Goal: Information Seeking & Learning: Learn about a topic

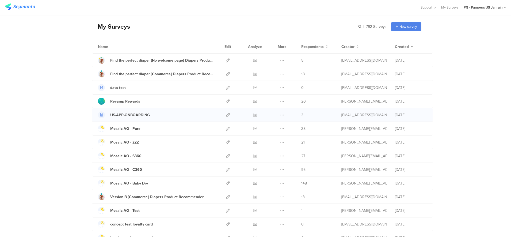
scroll to position [33, 0]
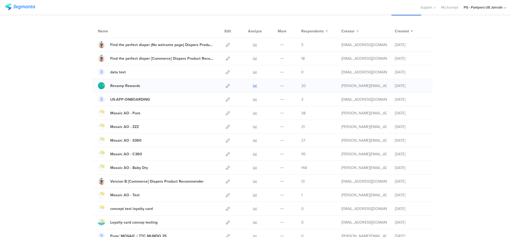
click at [253, 86] on icon at bounding box center [255, 86] width 4 height 4
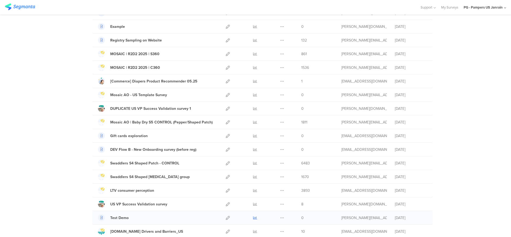
scroll to position [368, 0]
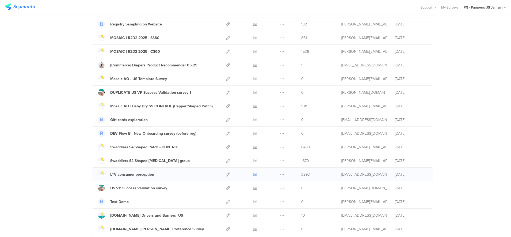
click at [253, 173] on icon at bounding box center [255, 174] width 4 height 4
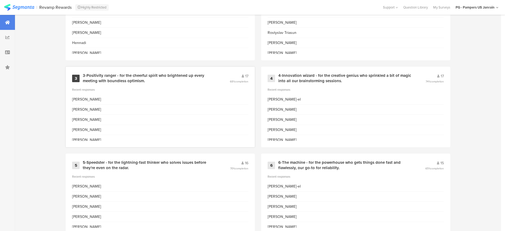
scroll to position [234, 0]
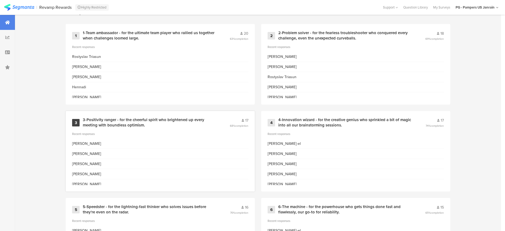
click at [163, 120] on div "3-Positivity ranger - for the cheerful spirit who brightened up every meeting w…" at bounding box center [150, 123] width 134 height 10
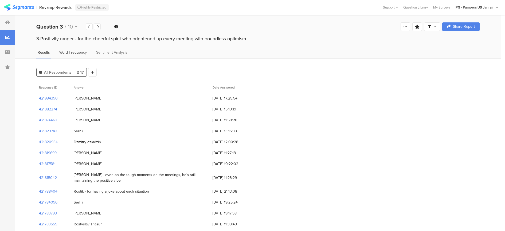
click at [74, 51] on span "Word Frequency" at bounding box center [73, 53] width 28 height 6
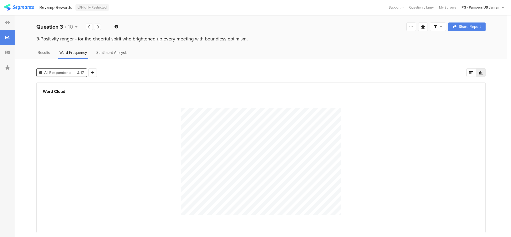
click at [114, 57] on div "Sentiment Analysis" at bounding box center [112, 54] width 34 height 9
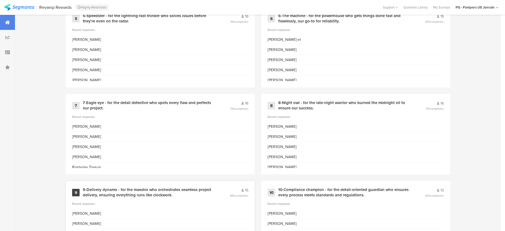
scroll to position [466, 0]
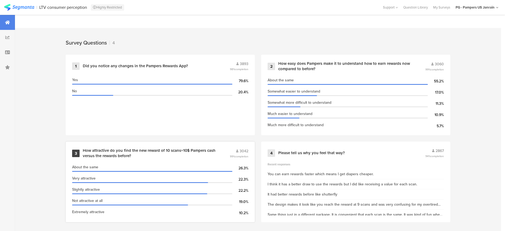
scroll to position [205, 0]
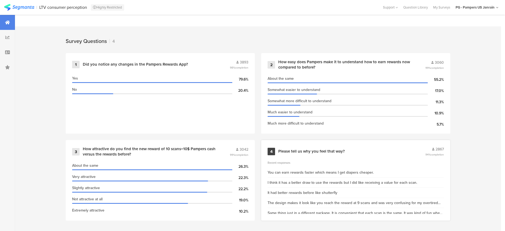
click at [321, 152] on div "Please tell us why you feel that way?" at bounding box center [312, 151] width 67 height 5
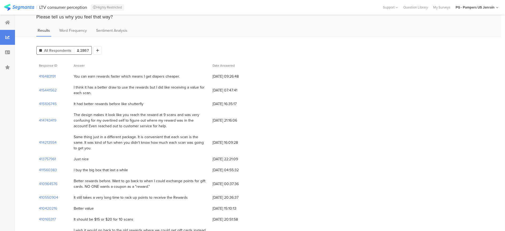
scroll to position [33, 0]
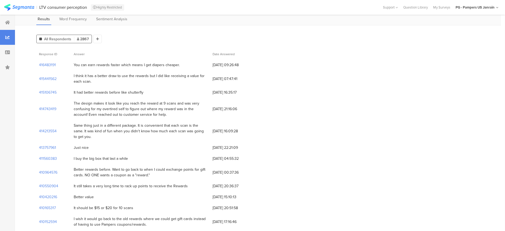
drag, startPoint x: 159, startPoint y: 100, endPoint x: 175, endPoint y: 113, distance: 20.7
click at [176, 113] on div "The design makes it look like you reach the reward at 9 scans and was very conf…" at bounding box center [141, 109] width 134 height 17
click at [149, 111] on div "The design makes it look like you reach the reward at 9 scans and was very conf…" at bounding box center [141, 109] width 134 height 17
drag, startPoint x: 152, startPoint y: 114, endPoint x: 73, endPoint y: 101, distance: 80.0
click at [73, 101] on div "The design makes it look like you reach the reward at 9 scans and was very conf…" at bounding box center [140, 109] width 139 height 22
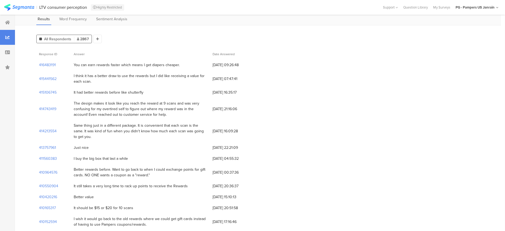
drag, startPoint x: 73, startPoint y: 101, endPoint x: 103, endPoint y: 108, distance: 30.4
copy div "The design makes it look like you reach the reward at 9 scans and was very conf…"
click at [173, 120] on div "Same thing just in a different package. It is convenient that each scan is the …" at bounding box center [140, 131] width 139 height 22
click at [114, 173] on div "Better rewards before. Want to go back to when I could exchange points for gift…" at bounding box center [141, 172] width 134 height 11
drag, startPoint x: 114, startPoint y: 173, endPoint x: 111, endPoint y: 171, distance: 4.1
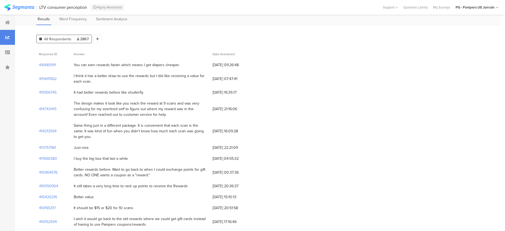
click at [111, 171] on div "Better rewards before. Want to go back to when I could exchange points for gift…" at bounding box center [141, 172] width 134 height 11
drag, startPoint x: 98, startPoint y: 65, endPoint x: 182, endPoint y: 68, distance: 83.7
click at [182, 68] on div "You can earn rewards faster which means I get diapers cheaper." at bounding box center [140, 65] width 139 height 11
drag, startPoint x: 182, startPoint y: 68, endPoint x: 133, endPoint y: 68, distance: 49.2
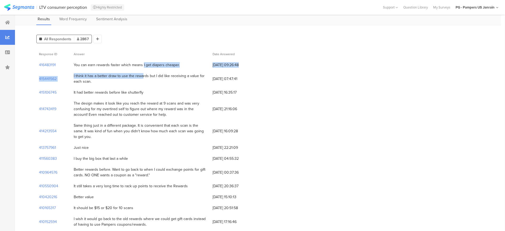
drag, startPoint x: 133, startPoint y: 68, endPoint x: 121, endPoint y: 75, distance: 13.5
click at [121, 75] on div "I think it has a better draw to use the rewards but I did like receiving a valu…" at bounding box center [141, 78] width 134 height 11
drag, startPoint x: 121, startPoint y: 75, endPoint x: 117, endPoint y: 75, distance: 4.0
click at [117, 75] on div "I think it has a better draw to use the rewards but I did like receiving a valu…" at bounding box center [141, 78] width 134 height 11
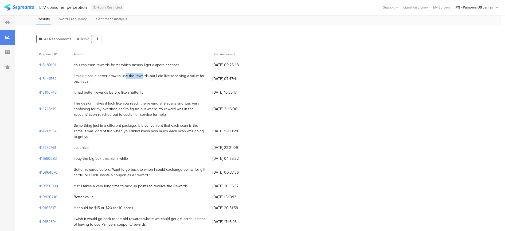
click at [117, 75] on div "I think it has a better draw to use the rewards but I did like receiving a valu…" at bounding box center [141, 78] width 134 height 11
drag, startPoint x: 117, startPoint y: 75, endPoint x: 113, endPoint y: 78, distance: 5.3
click at [113, 78] on div "I think it has a better draw to use the rewards but I did like receiving a valu…" at bounding box center [141, 78] width 134 height 11
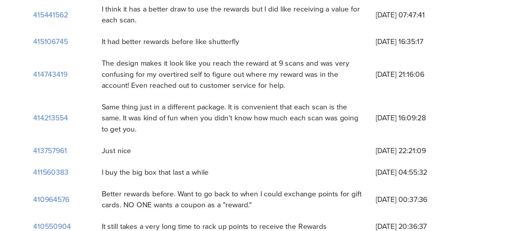
drag, startPoint x: 96, startPoint y: 95, endPoint x: 121, endPoint y: 98, distance: 25.3
click at [121, 98] on div "Same thing just in a different package. It is convenient that each scan is the …" at bounding box center [141, 98] width 134 height 17
drag, startPoint x: 121, startPoint y: 98, endPoint x: 104, endPoint y: 101, distance: 16.8
click at [104, 101] on div "Same thing just in a different package. It is convenient that each scan is the …" at bounding box center [141, 98] width 134 height 17
drag, startPoint x: 96, startPoint y: 95, endPoint x: 124, endPoint y: 98, distance: 28.5
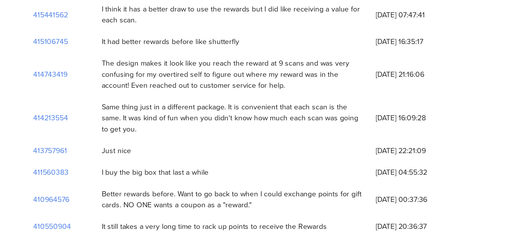
click at [124, 98] on div "Same thing just in a different package. It is convenient that each scan is the …" at bounding box center [141, 98] width 134 height 17
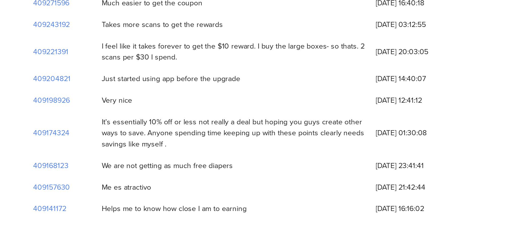
scroll to position [191, 0]
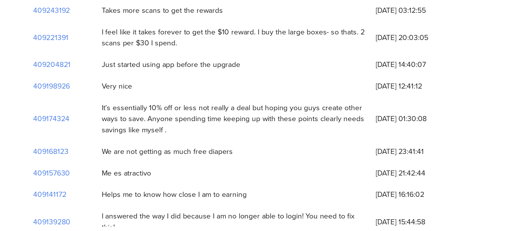
drag, startPoint x: 96, startPoint y: 163, endPoint x: 117, endPoint y: 173, distance: 23.2
click at [117, 173] on div "It’s essentially 10% off or less not really a deal but hoping you guys create o…" at bounding box center [141, 176] width 134 height 17
drag, startPoint x: 117, startPoint y: 173, endPoint x: 107, endPoint y: 173, distance: 10.2
click at [107, 173] on div "It’s essentially 10% off or less not really a deal but hoping you guys create o…" at bounding box center [141, 176] width 134 height 17
click at [108, 173] on div "It’s essentially 10% off or less not really a deal but hoping you guys create o…" at bounding box center [141, 176] width 134 height 17
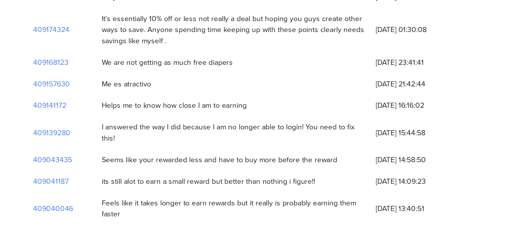
scroll to position [259, 0]
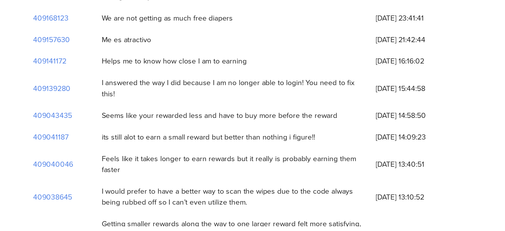
drag, startPoint x: 93, startPoint y: 165, endPoint x: 197, endPoint y: 167, distance: 103.5
click at [197, 170] on div "Seems like your rewarded less and have to buy more before the reward" at bounding box center [140, 175] width 139 height 11
click at [90, 183] on div "its still alot to earn a small reward but better than nothing i figure!!" at bounding box center [128, 186] width 108 height 6
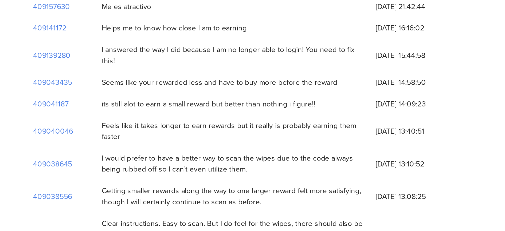
click at [121, 191] on div "I would prefer to have a better way to scan the wipes due to the code always be…" at bounding box center [140, 199] width 139 height 17
click at [111, 177] on div "Feels like it takes longer to earn rewards but it really is probably earning th…" at bounding box center [141, 182] width 134 height 11
click at [160, 194] on div "I would prefer to have a better way to scan the wipes due to the code always be…" at bounding box center [141, 199] width 134 height 11
drag, startPoint x: 133, startPoint y: 170, endPoint x: 151, endPoint y: 176, distance: 19.2
click at [151, 177] on div "Feels like it takes longer to earn rewards but it really is probably earning th…" at bounding box center [141, 182] width 134 height 11
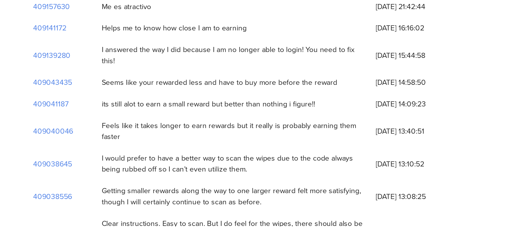
click at [141, 177] on div "Feels like it takes longer to earn rewards but it really is probably earning th…" at bounding box center [141, 182] width 134 height 11
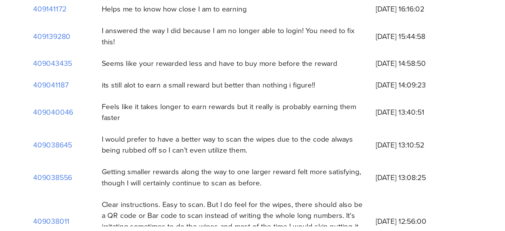
scroll to position [293, 0]
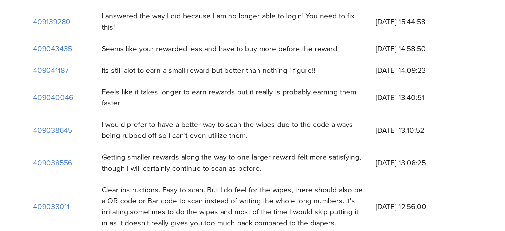
drag, startPoint x: 125, startPoint y: 185, endPoint x: 174, endPoint y: 190, distance: 48.9
click at [174, 194] on div "Getting smaller rewards along the way to one larger reward felt more satisfying…" at bounding box center [141, 199] width 134 height 11
click at [147, 194] on div "Getting smaller rewards along the way to one larger reward felt more satisfying…" at bounding box center [141, 199] width 134 height 11
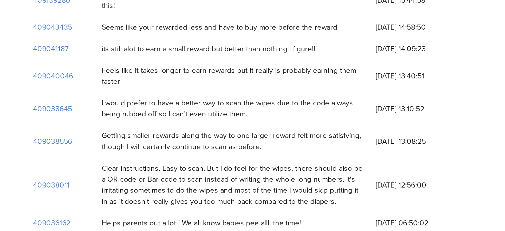
scroll to position [310, 0]
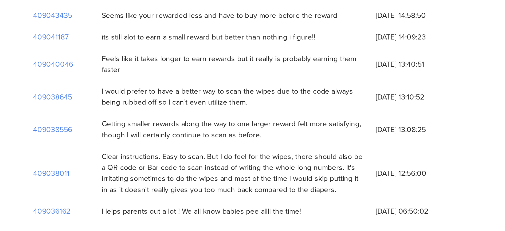
drag, startPoint x: 73, startPoint y: 183, endPoint x: 187, endPoint y: 201, distance: 115.1
click at [187, 201] on div "Clear instructions. Easy to scan. But I do feel for the wipes, there should als…" at bounding box center [140, 205] width 139 height 28
drag, startPoint x: 194, startPoint y: 199, endPoint x: 184, endPoint y: 197, distance: 9.3
click at [194, 199] on div "Clear instructions. Easy to scan. But I do feel for the wipes, there should als…" at bounding box center [141, 204] width 134 height 22
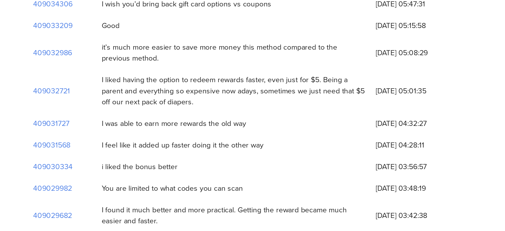
scroll to position [479, 0]
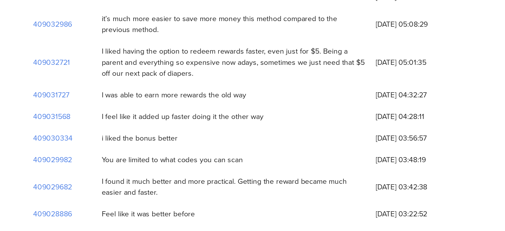
drag, startPoint x: 75, startPoint y: 181, endPoint x: 130, endPoint y: 180, distance: 55.1
click at [130, 195] on div "You are limited to what codes you can scan" at bounding box center [110, 198] width 72 height 6
drag, startPoint x: 155, startPoint y: 181, endPoint x: 68, endPoint y: 183, distance: 86.6
click at [68, 192] on div "409029982 You are limited to what codes you can scan 29/04/2025 at 03:48:19" at bounding box center [258, 197] width 444 height 11
drag, startPoint x: 68, startPoint y: 183, endPoint x: 95, endPoint y: 186, distance: 26.9
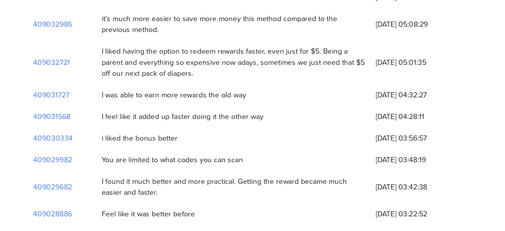
click at [95, 203] on div "I found it much better and more practical. Getting the reward became much easie…" at bounding box center [140, 211] width 139 height 17
click at [114, 206] on div "I found it much better and more practical. Getting the reward became much easie…" at bounding box center [141, 211] width 134 height 11
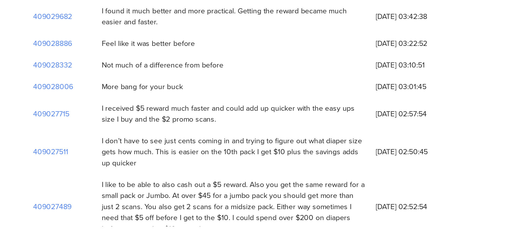
scroll to position [581, 0]
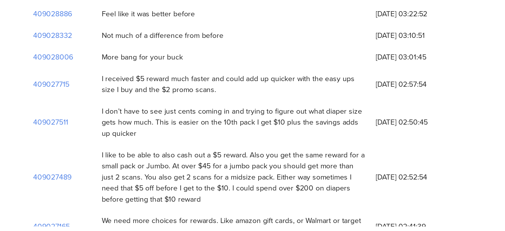
click at [150, 170] on div "I don’t have to see just cents coming in and trying to figure out what diaper s…" at bounding box center [141, 178] width 134 height 17
click at [122, 170] on div "I don’t have to see just cents coming in and trying to figure out what diaper s…" at bounding box center [141, 178] width 134 height 17
drag, startPoint x: 72, startPoint y: 176, endPoint x: 120, endPoint y: 195, distance: 52.3
click at [120, 195] on div "I like to be able to also cash out a $5 reward. Also you get the same reward fo…" at bounding box center [140, 206] width 139 height 33
drag, startPoint x: 120, startPoint y: 195, endPoint x: 114, endPoint y: 195, distance: 5.6
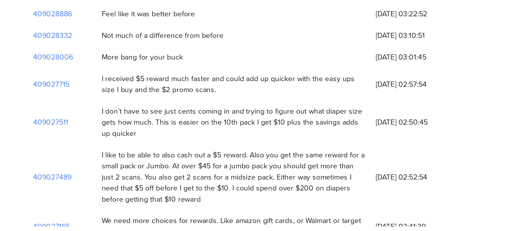
click at [114, 195] on div "I like to be able to also cash out a $5 reward. Also you get the same reward fo…" at bounding box center [141, 206] width 134 height 28
click at [114, 194] on div "I like to be able to also cash out a $5 reward. Also you get the same reward fo…" at bounding box center [141, 206] width 134 height 28
click at [115, 194] on div "I like to be able to also cash out a $5 reward. Also you get the same reward fo…" at bounding box center [141, 206] width 134 height 28
drag, startPoint x: 109, startPoint y: 180, endPoint x: 125, endPoint y: 184, distance: 17.1
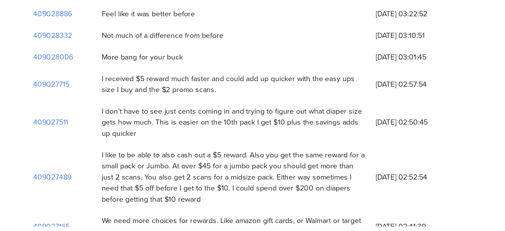
click at [126, 192] on div "I like to be able to also cash out a $5 reward. Also you get the same reward fo…" at bounding box center [141, 206] width 134 height 28
drag, startPoint x: 138, startPoint y: 187, endPoint x: 144, endPoint y: 187, distance: 5.6
click at [144, 192] on div "I like to be able to also cash out a $5 reward. Also you get the same reward fo…" at bounding box center [141, 206] width 134 height 28
click at [153, 192] on div "I like to be able to also cash out a $5 reward. Also you get the same reward fo…" at bounding box center [141, 206] width 134 height 28
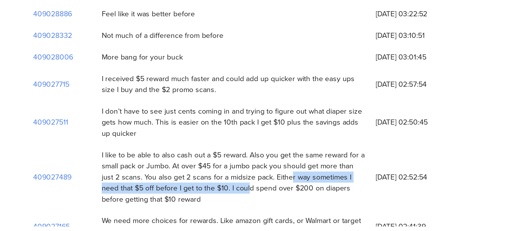
drag, startPoint x: 154, startPoint y: 186, endPoint x: 130, endPoint y: 191, distance: 25.0
click at [130, 192] on div "I like to be able to also cash out a $5 reward. Also you get the same reward fo…" at bounding box center [141, 206] width 134 height 28
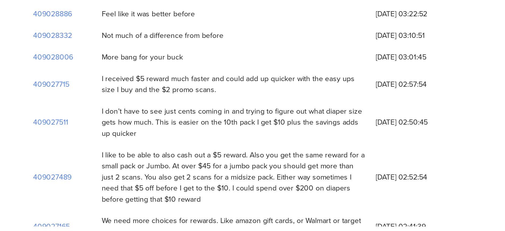
click at [144, 197] on div "I like to be able to also cash out a $5 reward. Also you get the same reward fo…" at bounding box center [141, 206] width 134 height 28
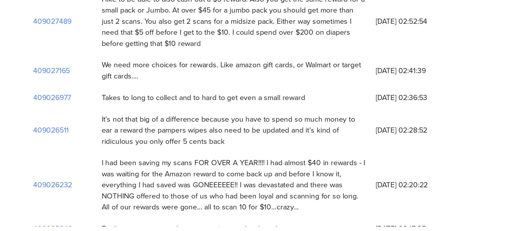
scroll to position [665, 0]
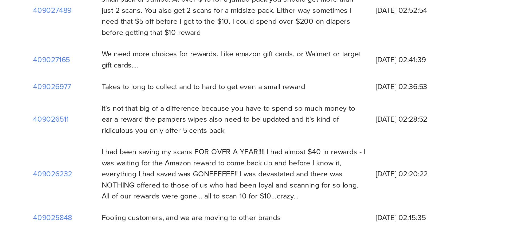
drag, startPoint x: 153, startPoint y: 186, endPoint x: 198, endPoint y: 191, distance: 45.2
click at [198, 191] on div "I had been saving my scans FOR OVER A YEAR!!!! I had almost $40 in rewards - I …" at bounding box center [141, 205] width 134 height 28
click at [173, 191] on div "I had been saving my scans FOR OVER A YEAR!!!! I had almost $40 in rewards - I …" at bounding box center [141, 205] width 134 height 28
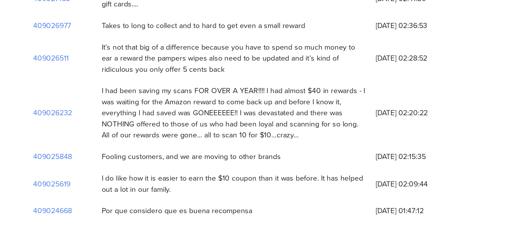
scroll to position [699, 0]
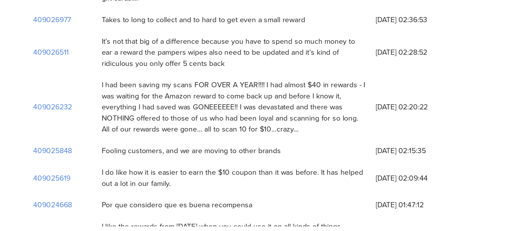
drag, startPoint x: 107, startPoint y: 179, endPoint x: 128, endPoint y: 184, distance: 21.6
click at [128, 201] on div "I do like how it is easier to earn the $10 coupon than it was before. It has he…" at bounding box center [141, 206] width 134 height 11
drag, startPoint x: 128, startPoint y: 184, endPoint x: 121, endPoint y: 185, distance: 6.7
click at [121, 201] on div "I do like how it is easier to earn the $10 coupon than it was before. It has he…" at bounding box center [141, 206] width 134 height 11
click at [118, 201] on div "I do like how it is easier to earn the $10 coupon than it was before. It has he…" at bounding box center [141, 206] width 134 height 11
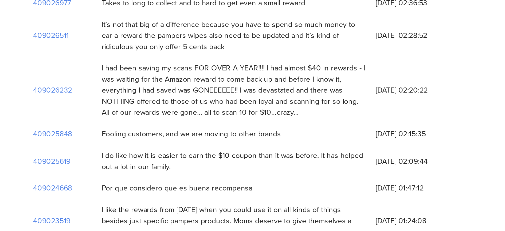
scroll to position [716, 0]
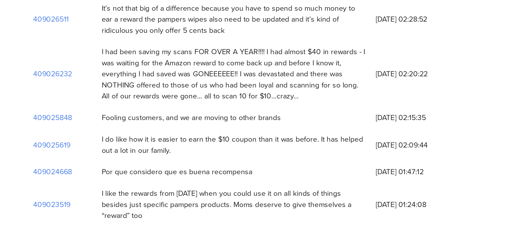
drag, startPoint x: 105, startPoint y: 180, endPoint x: 159, endPoint y: 176, distance: 54.1
click at [159, 198] on div "Por que considero que es buena recompensa" at bounding box center [140, 203] width 139 height 11
click at [154, 198] on div "Por que considero que es buena recompensa" at bounding box center [140, 203] width 139 height 11
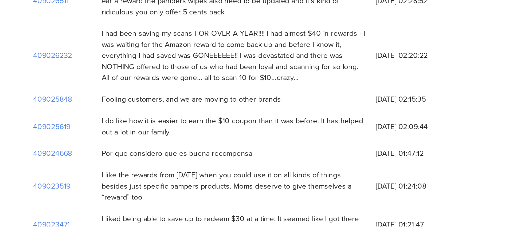
scroll to position [733, 0]
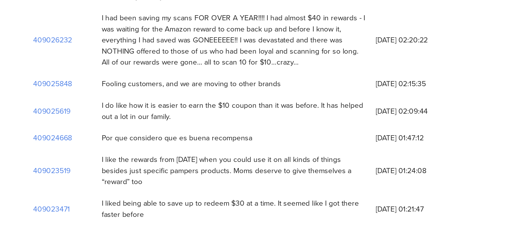
click at [133, 214] on div "I liked being able to save up to redeem $30 at a time. It seemed like I got the…" at bounding box center [140, 222] width 139 height 17
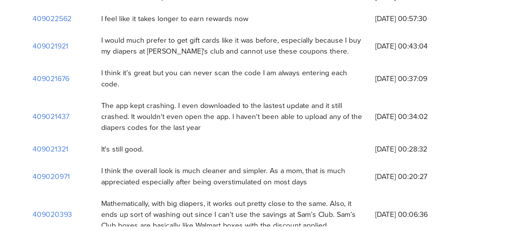
scroll to position [910, 0]
click at [92, 217] on div "Mathematically, with big diapers, it works out pretty close to the same. Also, …" at bounding box center [141, 225] width 134 height 17
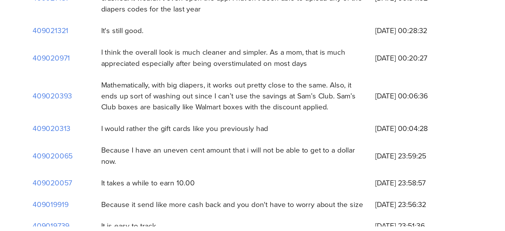
scroll to position [978, 0]
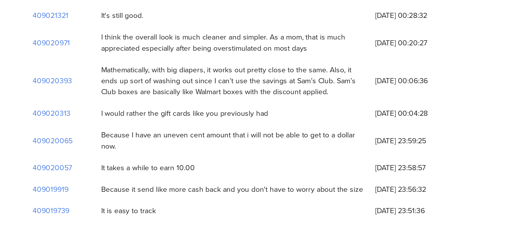
drag, startPoint x: 94, startPoint y: 165, endPoint x: 125, endPoint y: 165, distance: 31.0
click at [125, 196] on div "It takes a while to earn 10.00" at bounding box center [140, 201] width 139 height 11
drag, startPoint x: 125, startPoint y: 165, endPoint x: 115, endPoint y: 171, distance: 11.7
click at [116, 210] on div "Because it send like more cash back and you don't have to worry about the size" at bounding box center [140, 213] width 133 height 6
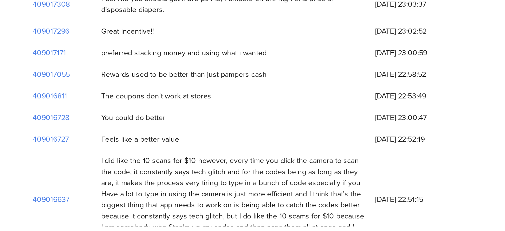
scroll to position [1295, 0]
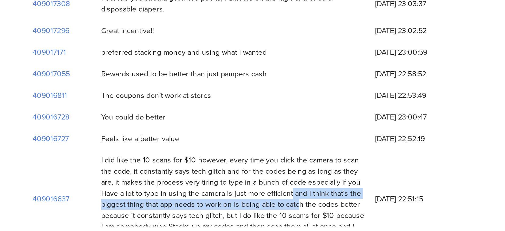
drag, startPoint x: 162, startPoint y: 167, endPoint x: 165, endPoint y: 170, distance: 4.2
click at [165, 195] on div "I did like the 10 scans for $10 however, every time you click the camera to sca…" at bounding box center [141, 217] width 134 height 45
click at [133, 195] on div "I did like the 10 scans for $10 however, every time you click the camera to sca…" at bounding box center [141, 217] width 134 height 45
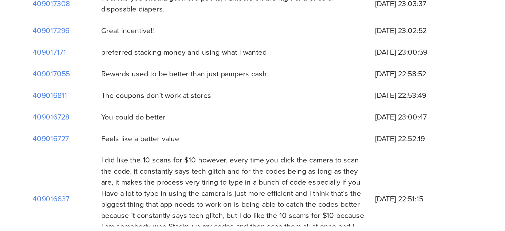
drag, startPoint x: 122, startPoint y: 186, endPoint x: 74, endPoint y: 149, distance: 60.8
click at [74, 195] on div "I did like the 10 scans for $10 however, every time you click the camera to sca…" at bounding box center [141, 217] width 134 height 45
drag, startPoint x: 74, startPoint y: 149, endPoint x: 83, endPoint y: 159, distance: 13.4
copy div "I did like the 10 scans for $10 however, every time you click the camera to sca…"
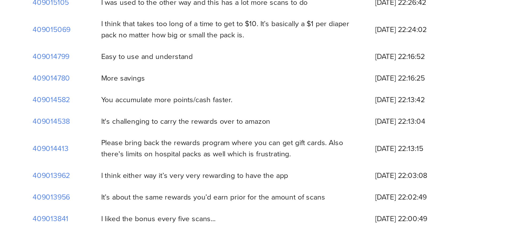
scroll to position [1603, 0]
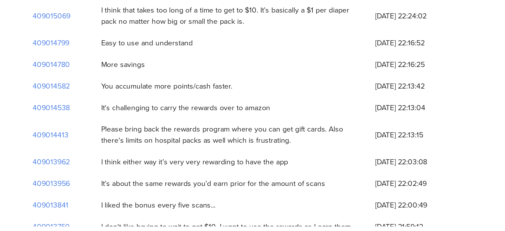
drag, startPoint x: 139, startPoint y: 161, endPoint x: 150, endPoint y: 199, distance: 39.5
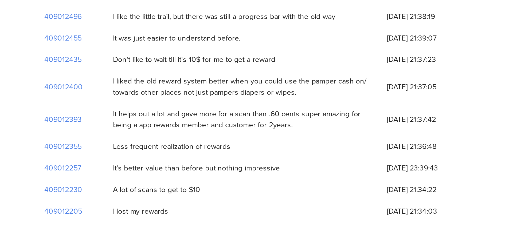
scroll to position [2102, 0]
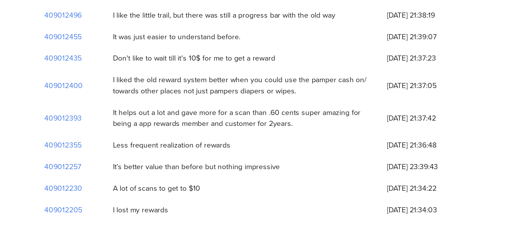
drag, startPoint x: 165, startPoint y: 162, endPoint x: 183, endPoint y: 188, distance: 31.9
drag, startPoint x: 149, startPoint y: 182, endPoint x: 174, endPoint y: 186, distance: 25.2
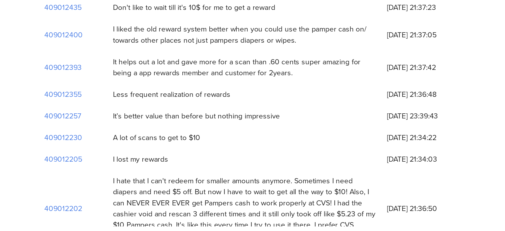
scroll to position [2136, 0]
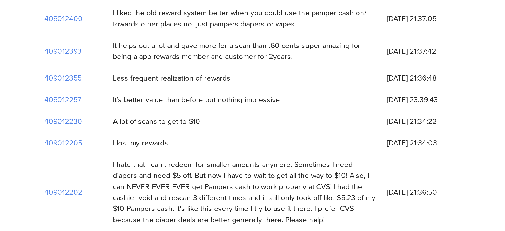
drag, startPoint x: 101, startPoint y: 191, endPoint x: 122, endPoint y: 201, distance: 23.3
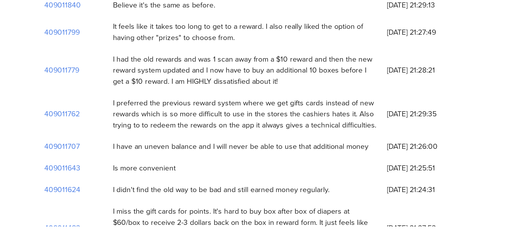
scroll to position [2339, 0]
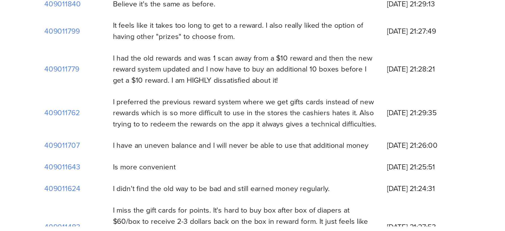
drag, startPoint x: 126, startPoint y: 187, endPoint x: 188, endPoint y: 193, distance: 62.3
drag, startPoint x: 111, startPoint y: 168, endPoint x: 115, endPoint y: 161, distance: 8.5
click at [115, 221] on div "I miss the gift cards for points. It's hard to buy box after box of diapers at …" at bounding box center [141, 232] width 134 height 22
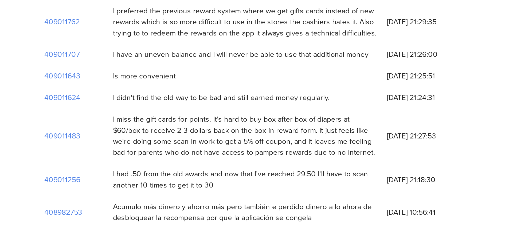
scroll to position [2389, 0]
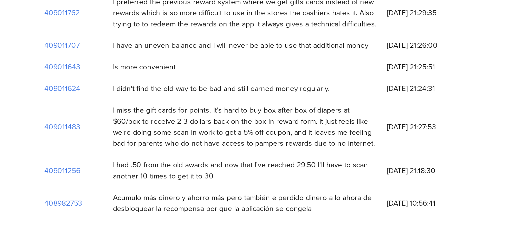
drag, startPoint x: 106, startPoint y: 162, endPoint x: 114, endPoint y: 184, distance: 23.0
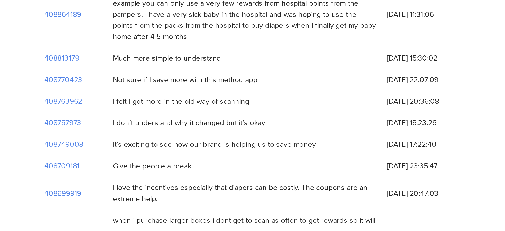
scroll to position [2525, 0]
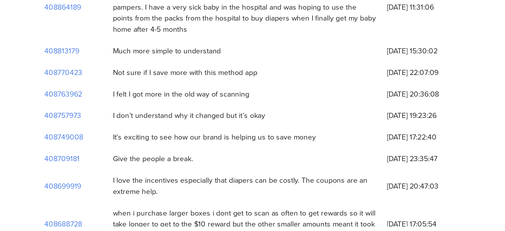
drag, startPoint x: 116, startPoint y: 176, endPoint x: 198, endPoint y: 182, distance: 81.5
drag, startPoint x: 82, startPoint y: 214, endPoint x: 140, endPoint y: 222, distance: 58.2
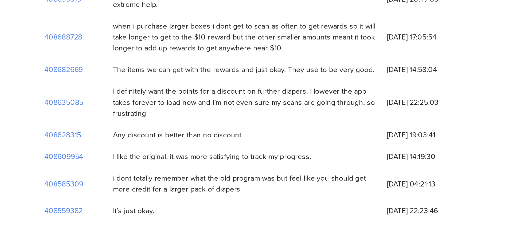
scroll to position [2627, 0]
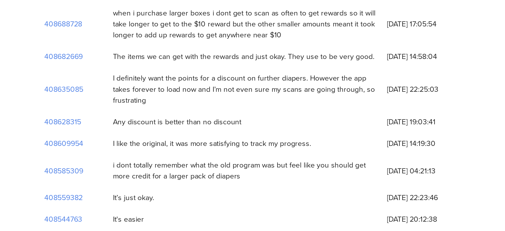
drag, startPoint x: 102, startPoint y: 160, endPoint x: 182, endPoint y: 161, distance: 80.2
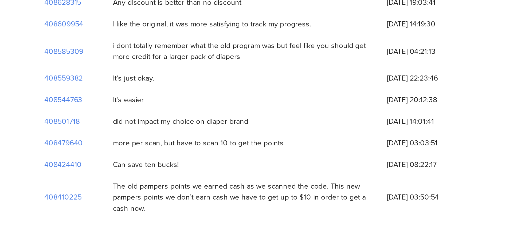
scroll to position [2694, 0]
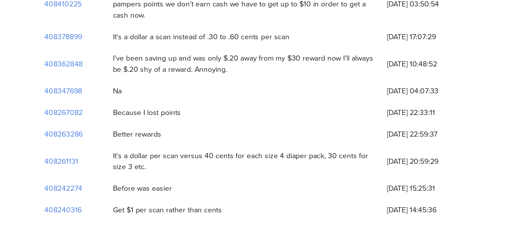
scroll to position [2790, 0]
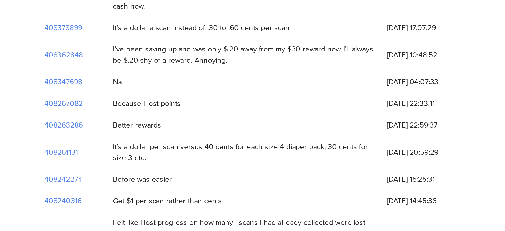
drag, startPoint x: 93, startPoint y: 156, endPoint x: 191, endPoint y: 163, distance: 97.6
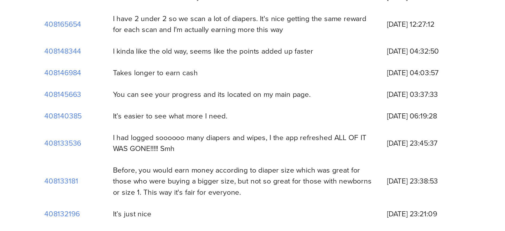
scroll to position [3027, 0]
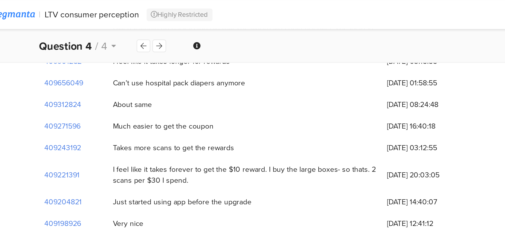
scroll to position [0, 0]
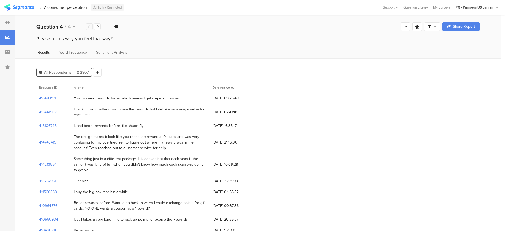
click at [88, 29] on div at bounding box center [89, 27] width 7 height 6
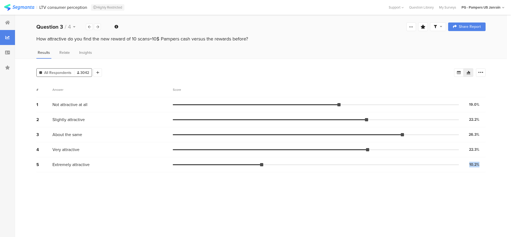
drag, startPoint x: 482, startPoint y: 164, endPoint x: 459, endPoint y: 162, distance: 22.8
click at [459, 162] on div "10.2% 309 votes" at bounding box center [471, 164] width 27 height 7
drag, startPoint x: 459, startPoint y: 162, endPoint x: 495, endPoint y: 103, distance: 69.2
click at [495, 103] on div "All Respondents 3042 Add Segment Segment markers Confidence interval Vote count…" at bounding box center [261, 148] width 492 height 178
drag, startPoint x: 482, startPoint y: 121, endPoint x: 450, endPoint y: 121, distance: 32.1
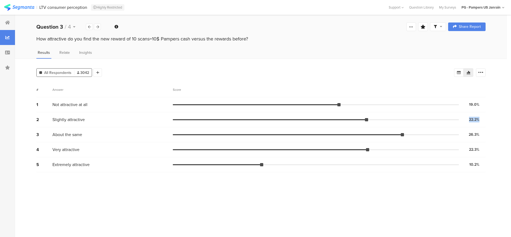
click at [450, 121] on div "2 Slightly attractive 22.2% 675 votes" at bounding box center [260, 119] width 449 height 15
drag, startPoint x: 460, startPoint y: 148, endPoint x: 465, endPoint y: 146, distance: 6.0
click at [465, 146] on div "22.3% 679 votes" at bounding box center [471, 149] width 27 height 7
drag, startPoint x: 485, startPoint y: 162, endPoint x: 467, endPoint y: 146, distance: 24.1
click at [467, 146] on div "1 Not attractive at all 19.0% 579 votes 2 Slightly attractive 22.2% 675 votes 3…" at bounding box center [260, 134] width 449 height 75
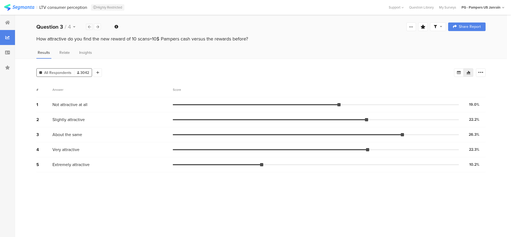
click at [89, 27] on icon at bounding box center [89, 26] width 3 height 3
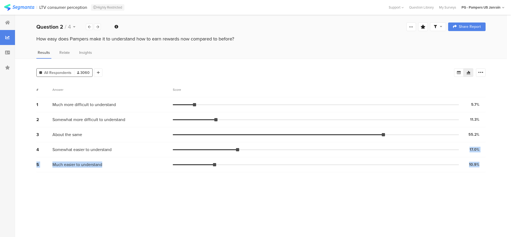
drag, startPoint x: 468, startPoint y: 149, endPoint x: 485, endPoint y: 170, distance: 27.9
click at [485, 170] on div "All Respondents 3060 Add Segment Segment markers Confidence interval Vote count…" at bounding box center [261, 148] width 492 height 178
click at [87, 29] on div "Question 2 / 4" at bounding box center [68, 27] width 65 height 8
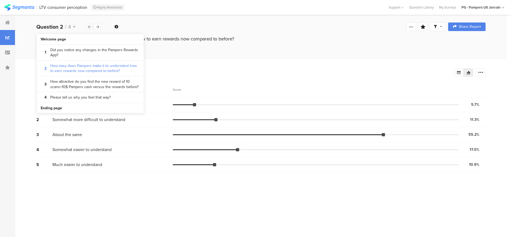
click at [88, 28] on icon at bounding box center [89, 26] width 3 height 3
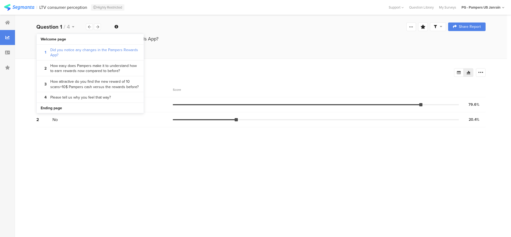
click at [223, 73] on div "All Respondents 3893 Add Segment" at bounding box center [244, 71] width 417 height 11
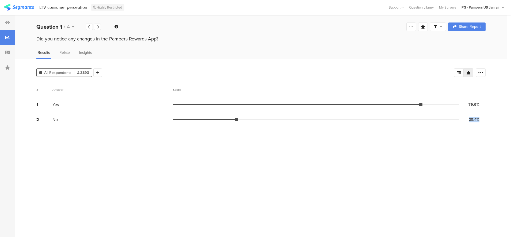
drag, startPoint x: 476, startPoint y: 118, endPoint x: 499, endPoint y: 118, distance: 23.0
click at [499, 118] on div "All Respondents 3893 Add Segment Segment markers Confidence interval Vote count…" at bounding box center [261, 148] width 492 height 178
click at [96, 72] on div at bounding box center [97, 72] width 9 height 9
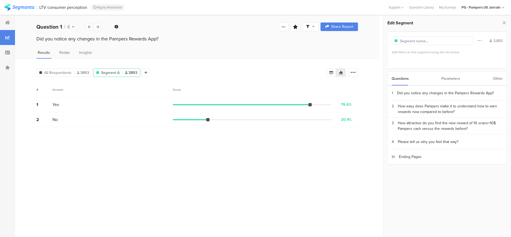
click at [326, 117] on div "2 No 20.4% 794 votes" at bounding box center [196, 119] width 321 height 15
click at [89, 121] on div "No" at bounding box center [112, 119] width 120 height 6
click at [404, 92] on div "Did you notice any changes in the Pampers Rewards App?" at bounding box center [445, 93] width 97 height 6
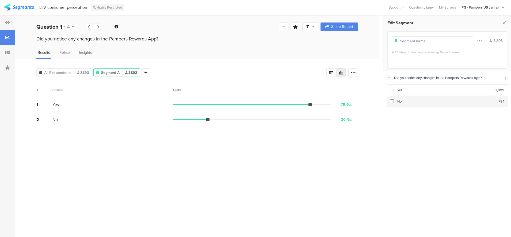
click at [415, 103] on section "No 794" at bounding box center [446, 101] width 121 height 11
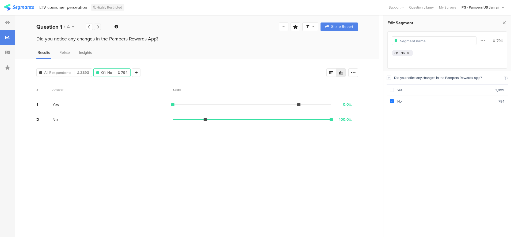
click at [100, 28] on div at bounding box center [97, 27] width 7 height 6
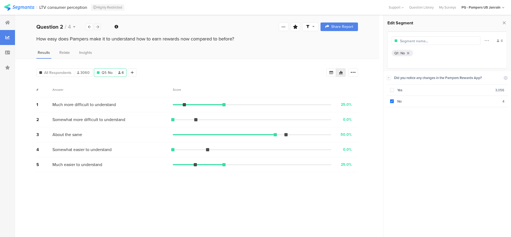
click at [100, 28] on div at bounding box center [97, 27] width 7 height 6
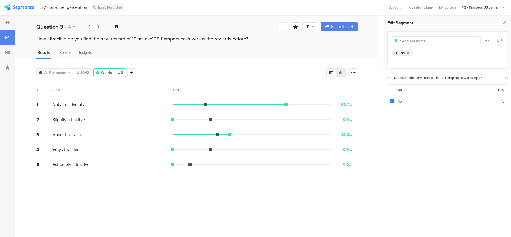
click at [90, 29] on div at bounding box center [89, 27] width 7 height 6
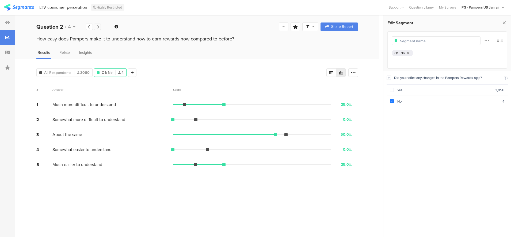
click at [99, 28] on icon at bounding box center [97, 26] width 3 height 3
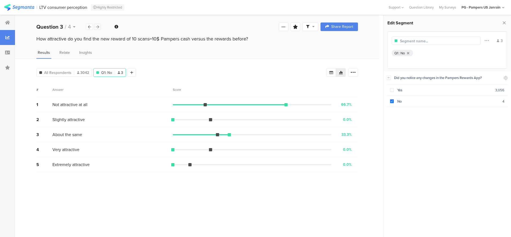
click at [99, 28] on icon at bounding box center [97, 26] width 3 height 3
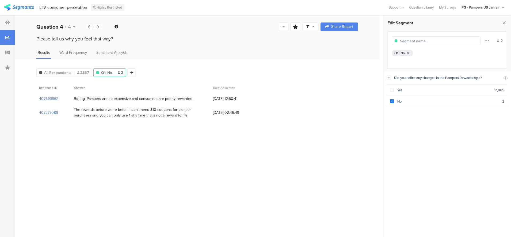
drag, startPoint x: 160, startPoint y: 97, endPoint x: 190, endPoint y: 99, distance: 30.0
click at [190, 99] on div "Boring. Pampers are so expensive and consumers are poorly rewarded." at bounding box center [133, 99] width 119 height 6
drag, startPoint x: 190, startPoint y: 99, endPoint x: 176, endPoint y: 114, distance: 20.6
click at [176, 114] on div "The rewards before we're better. I don't need $10 coupons for pamper purchases …" at bounding box center [141, 112] width 134 height 11
drag, startPoint x: 176, startPoint y: 114, endPoint x: 127, endPoint y: 110, distance: 49.6
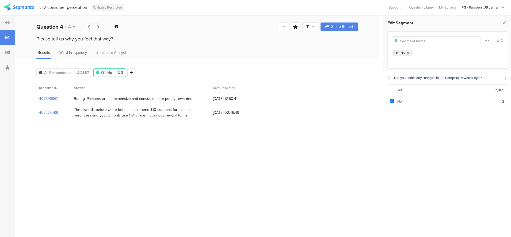
click at [127, 110] on div "The rewards before we're better. I don't need $10 coupons for pamper purchases …" at bounding box center [141, 112] width 134 height 11
drag, startPoint x: 127, startPoint y: 110, endPoint x: 195, endPoint y: 117, distance: 68.3
click at [195, 117] on div "The rewards before we're better. I don't need $10 coupons for pamper purchases …" at bounding box center [140, 112] width 139 height 17
click at [194, 116] on div "The rewards before we're better. I don't need $10 coupons for pamper purchases …" at bounding box center [141, 112] width 134 height 11
drag, startPoint x: 60, startPoint y: 71, endPoint x: 56, endPoint y: 69, distance: 4.7
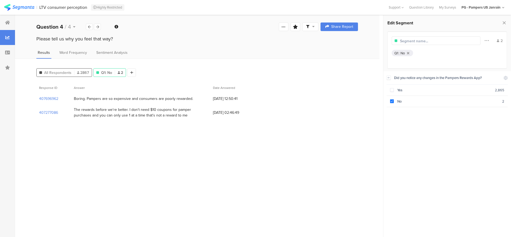
click at [60, 71] on span "All Respondents" at bounding box center [57, 73] width 27 height 6
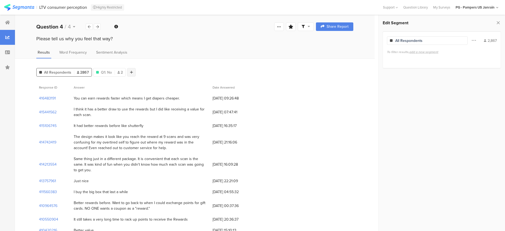
click at [132, 71] on icon at bounding box center [131, 73] width 3 height 4
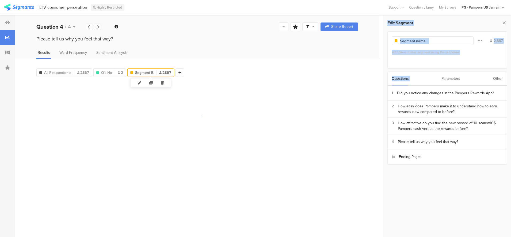
drag, startPoint x: 350, startPoint y: 74, endPoint x: 428, endPoint y: 74, distance: 77.8
click at [428, 74] on div "Question 4 / 4 Question Type Long Answer Required This question was required Co…" at bounding box center [261, 126] width 492 height 222
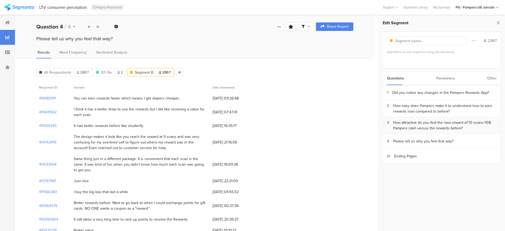
click at [427, 121] on div "How attractive do you find the new reward of 10 scans=10$ Pampers cash versus t…" at bounding box center [445, 125] width 104 height 11
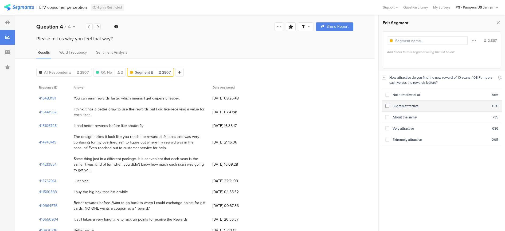
click at [387, 105] on span at bounding box center [388, 106] width 4 height 4
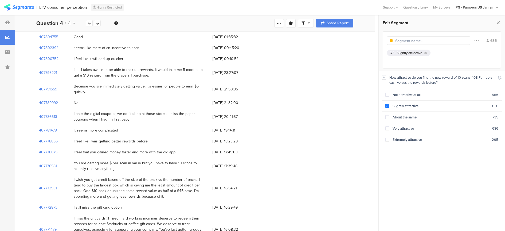
scroll to position [1468, 0]
drag, startPoint x: 145, startPoint y: 127, endPoint x: 196, endPoint y: 128, distance: 51.3
click at [196, 178] on div "I wish you got credit based off the size of the pack vs the number of packs. I …" at bounding box center [141, 189] width 134 height 22
drag, startPoint x: 196, startPoint y: 128, endPoint x: 205, endPoint y: 135, distance: 11.4
click at [205, 178] on div "I wish you got credit based off the size of the pack vs the number of packs. I …" at bounding box center [141, 189] width 134 height 22
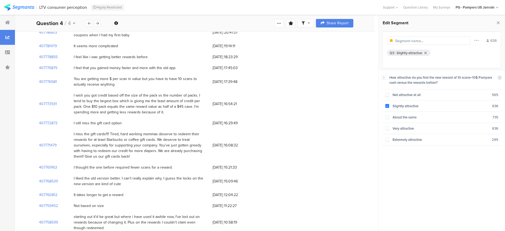
scroll to position [1568, 0]
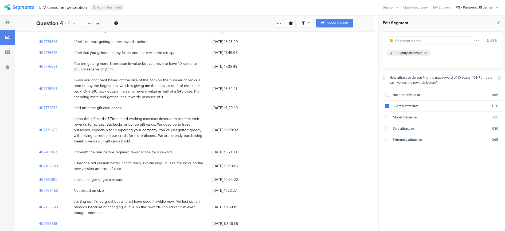
drag, startPoint x: 109, startPoint y: 140, endPoint x: 111, endPoint y: 148, distance: 8.8
click at [111, 199] on div "starting out it'd be great but where i have used it awhile now, I've lost out o…" at bounding box center [141, 207] width 134 height 17
drag, startPoint x: 111, startPoint y: 148, endPoint x: 82, endPoint y: 166, distance: 33.8
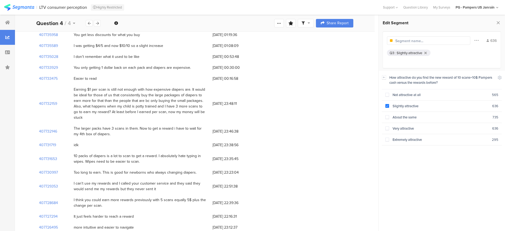
scroll to position [1935, 0]
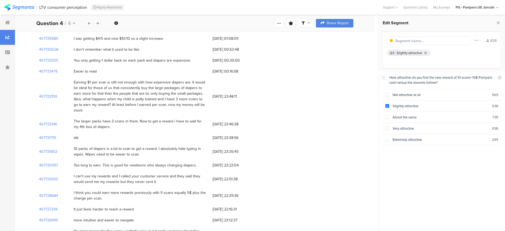
click at [132, 174] on div "I can't use my rewards and I called your customer service and they said they wo…" at bounding box center [141, 179] width 134 height 11
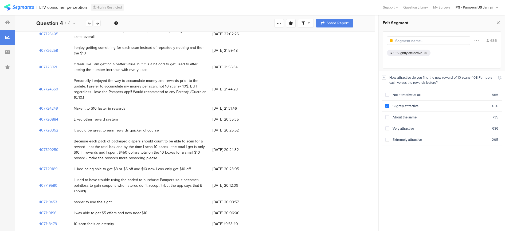
scroll to position [2169, 0]
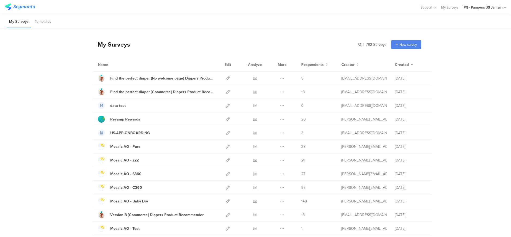
scroll to position [468, 0]
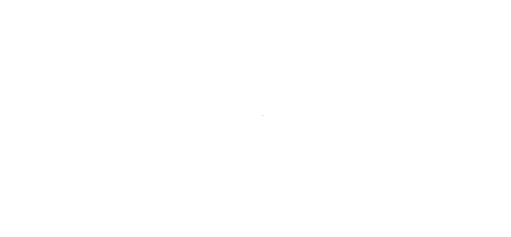
click at [208, 113] on div at bounding box center [255, 118] width 511 height 237
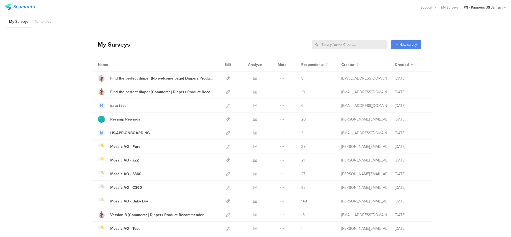
click at [359, 45] on input "text" at bounding box center [348, 44] width 75 height 9
type input "scanning"
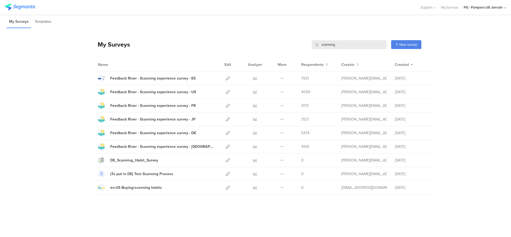
drag, startPoint x: 347, startPoint y: 43, endPoint x: 268, endPoint y: 45, distance: 79.4
click at [268, 45] on div "My Surveys scanning scanning New survey Start from scratch Choose from templates" at bounding box center [256, 44] width 329 height 21
click at [254, 92] on icon at bounding box center [255, 92] width 4 height 4
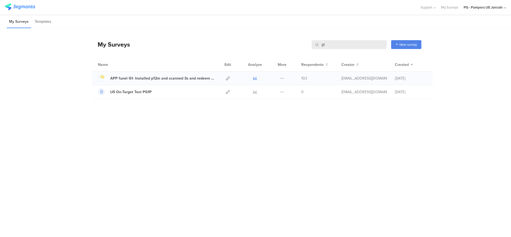
type input "g1"
click at [254, 78] on icon at bounding box center [255, 78] width 4 height 4
click at [253, 78] on icon at bounding box center [255, 78] width 4 height 4
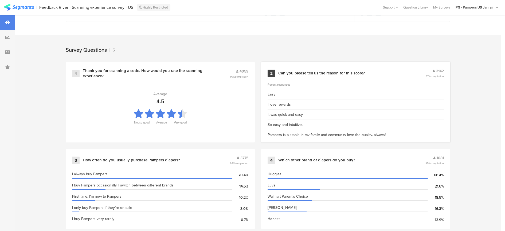
scroll to position [190, 0]
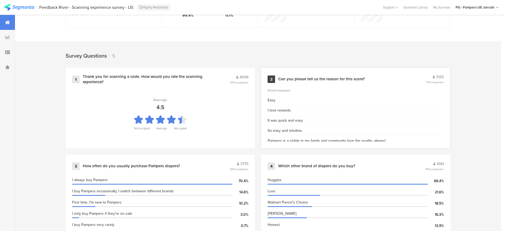
click at [327, 77] on div "Can you please tell us the reason for this score?" at bounding box center [322, 79] width 87 height 5
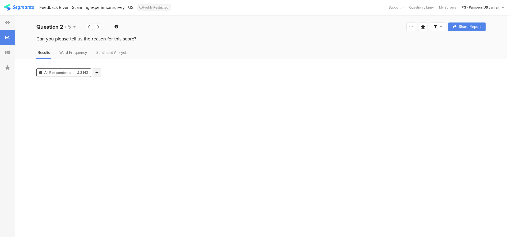
click at [97, 73] on icon at bounding box center [96, 73] width 3 height 4
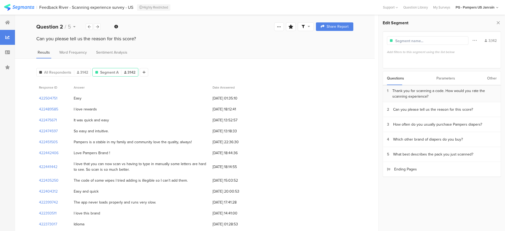
click at [434, 96] on div "Thank you for scanning a code. How would you rate the scanning experience?" at bounding box center [445, 93] width 105 height 11
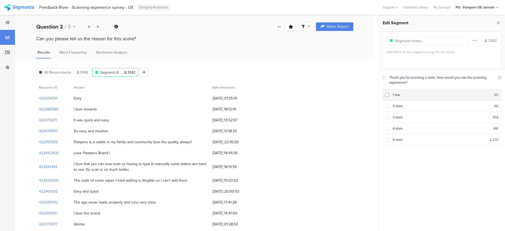
click at [390, 95] on div "1 star" at bounding box center [441, 94] width 105 height 5
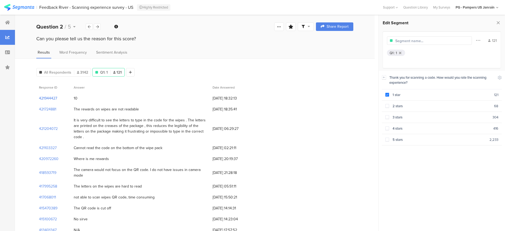
drag, startPoint x: 156, startPoint y: 218, endPoint x: 55, endPoint y: 95, distance: 159.3
drag, startPoint x: 55, startPoint y: 95, endPoint x: 83, endPoint y: 112, distance: 32.6
copy div "7 10 27/09/2025 at 18:32:13 421724881 The rewards on wipes are not readable 23/…"
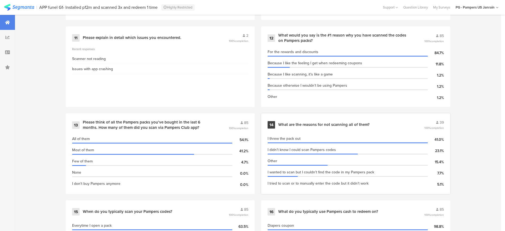
scroll to position [668, 0]
